Goal: Task Accomplishment & Management: Use online tool/utility

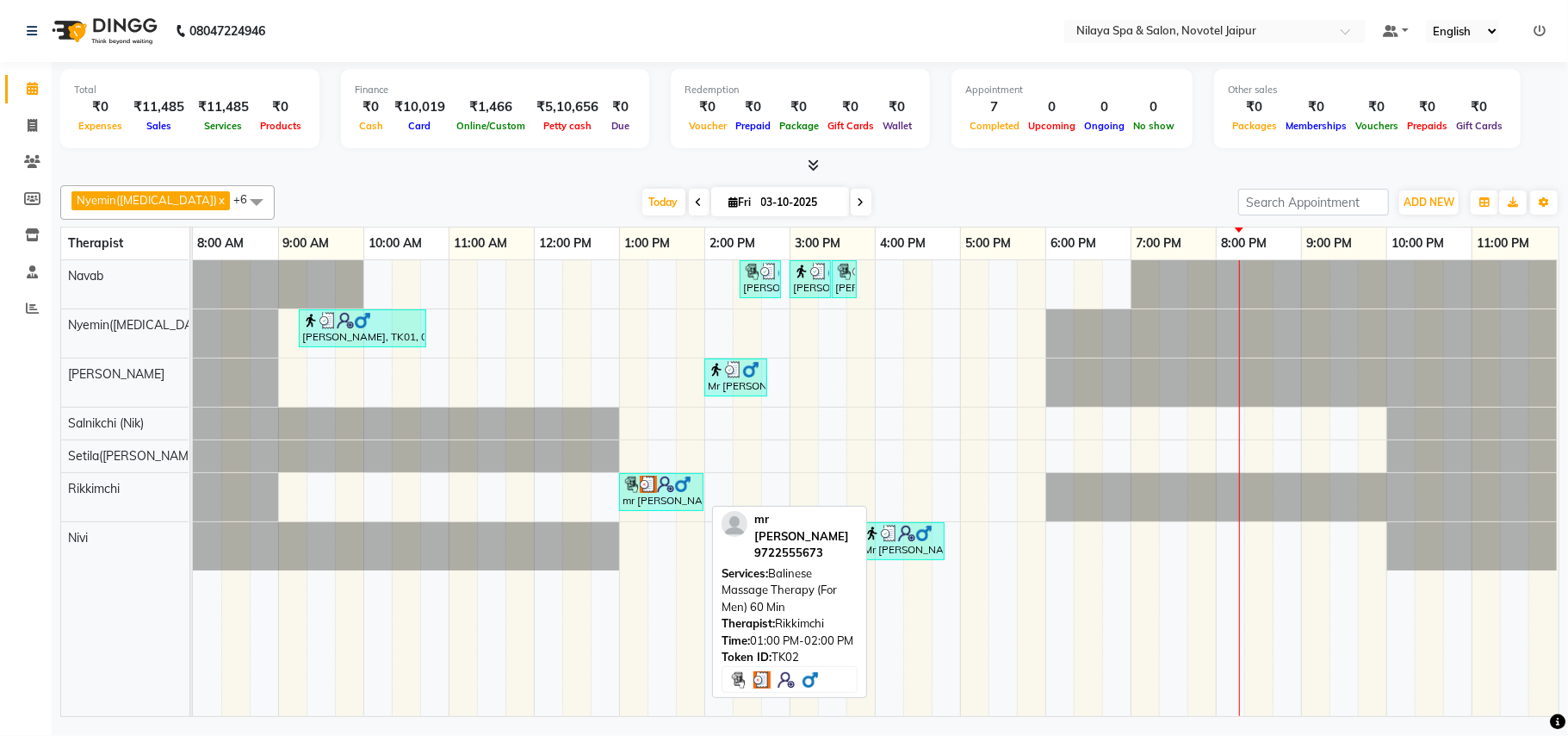
click at [670, 506] on div "mr [PERSON_NAME], TK02, 01:00 PM-02:00 PM, Balinese Massage Therapy (For Men) 6…" at bounding box center [661, 491] width 81 height 33
select select "3"
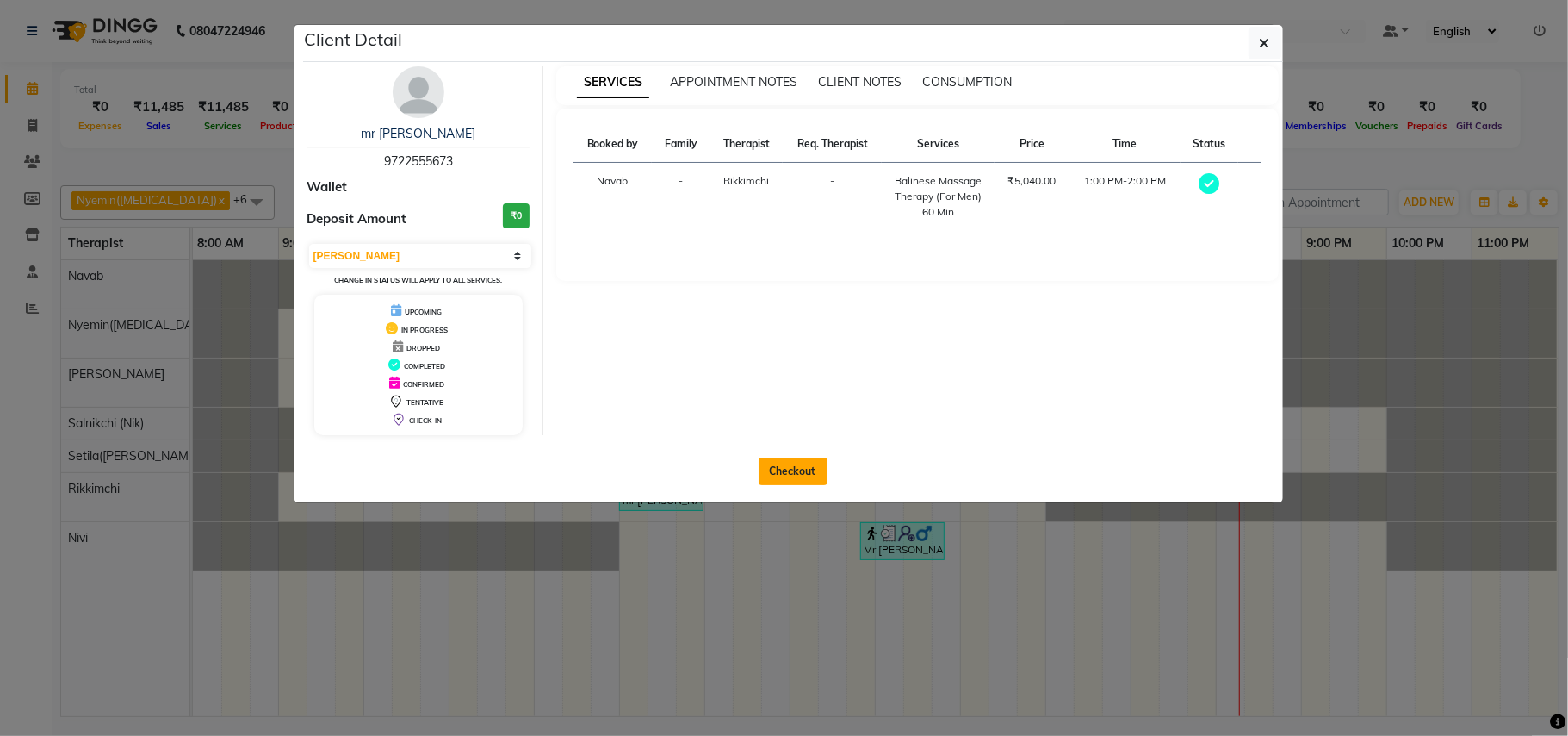
click at [800, 479] on button "Checkout" at bounding box center [792, 471] width 68 height 28
select select "service"
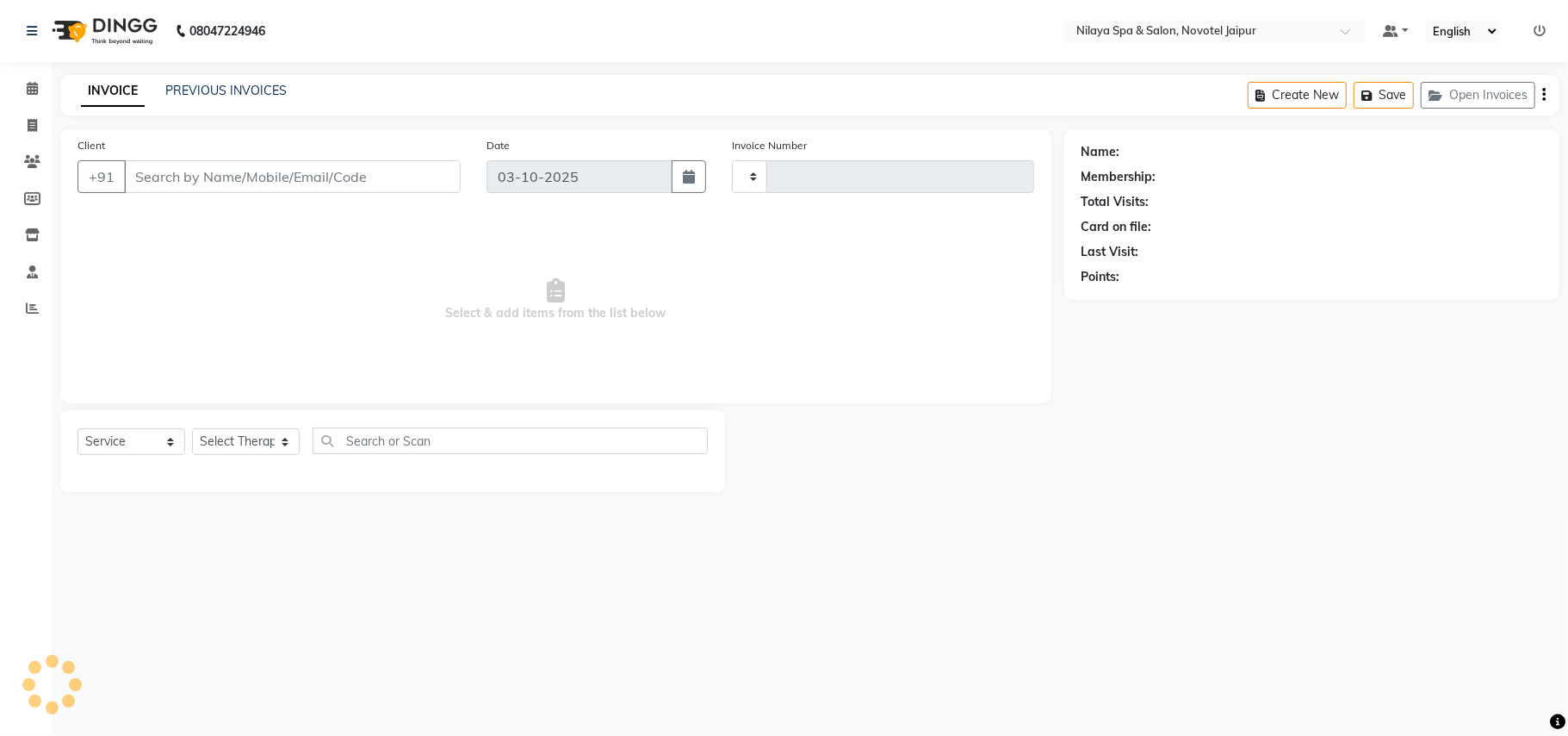
type input "0884"
select select "8197"
type input "97******73"
select select "82558"
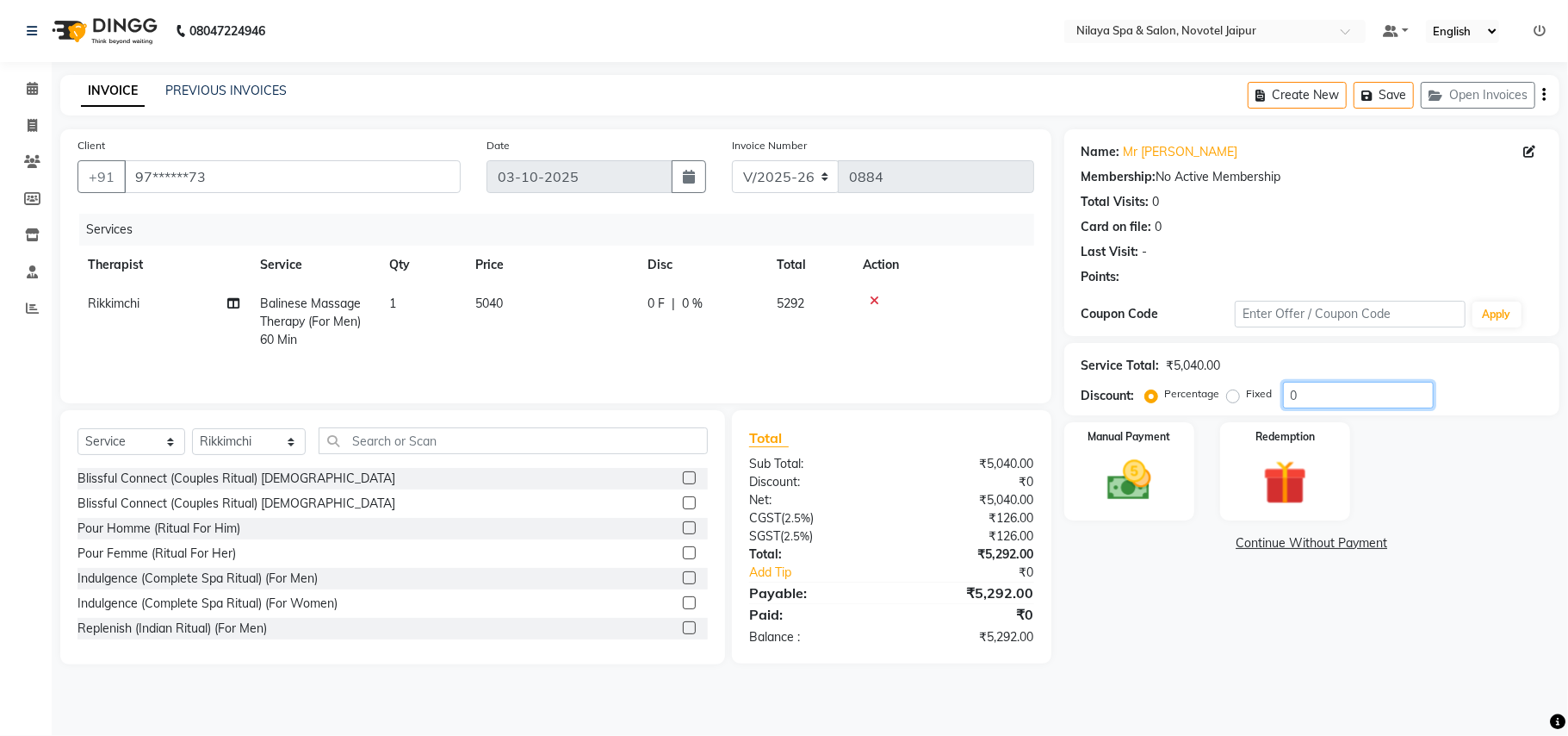
click at [1333, 392] on input "0" at bounding box center [1357, 395] width 150 height 27
type input "30"
click at [1176, 467] on div "Manual Payment" at bounding box center [1129, 471] width 135 height 101
